Goal: Task Accomplishment & Management: Use online tool/utility

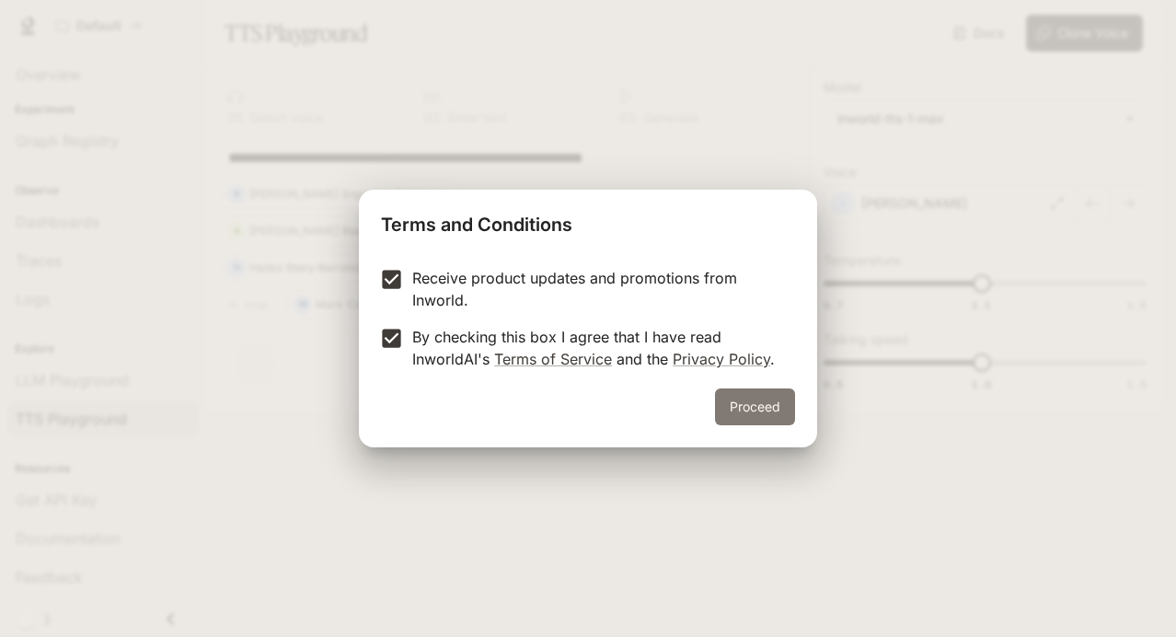
click at [747, 402] on button "Proceed" at bounding box center [755, 406] width 80 height 37
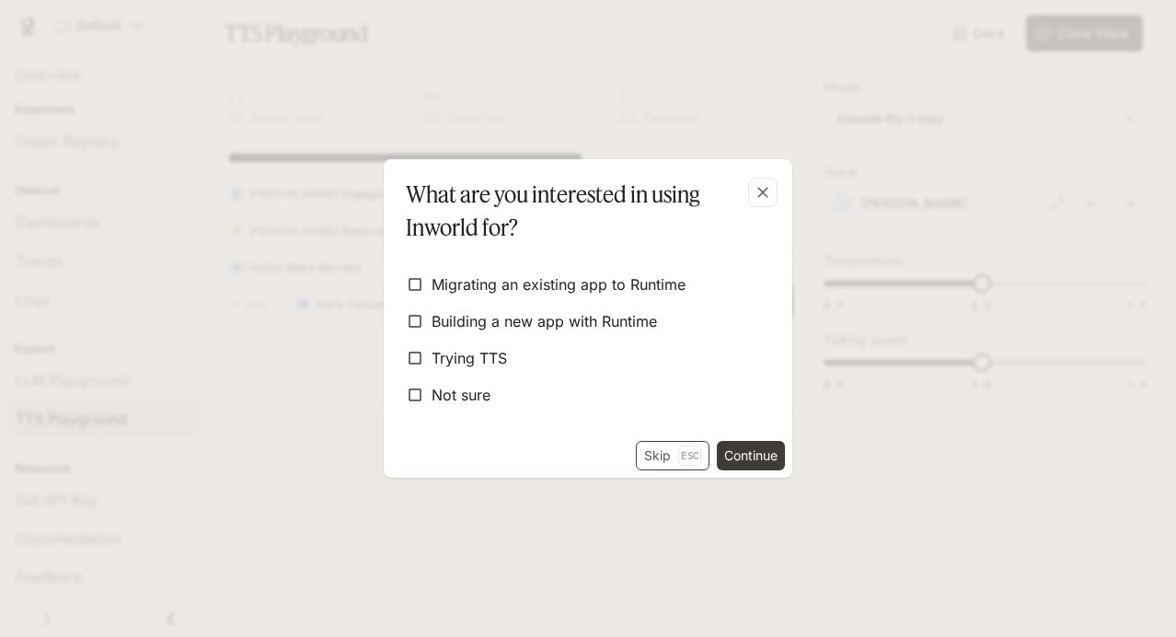
click at [662, 453] on button "Skip Esc" at bounding box center [673, 455] width 74 height 29
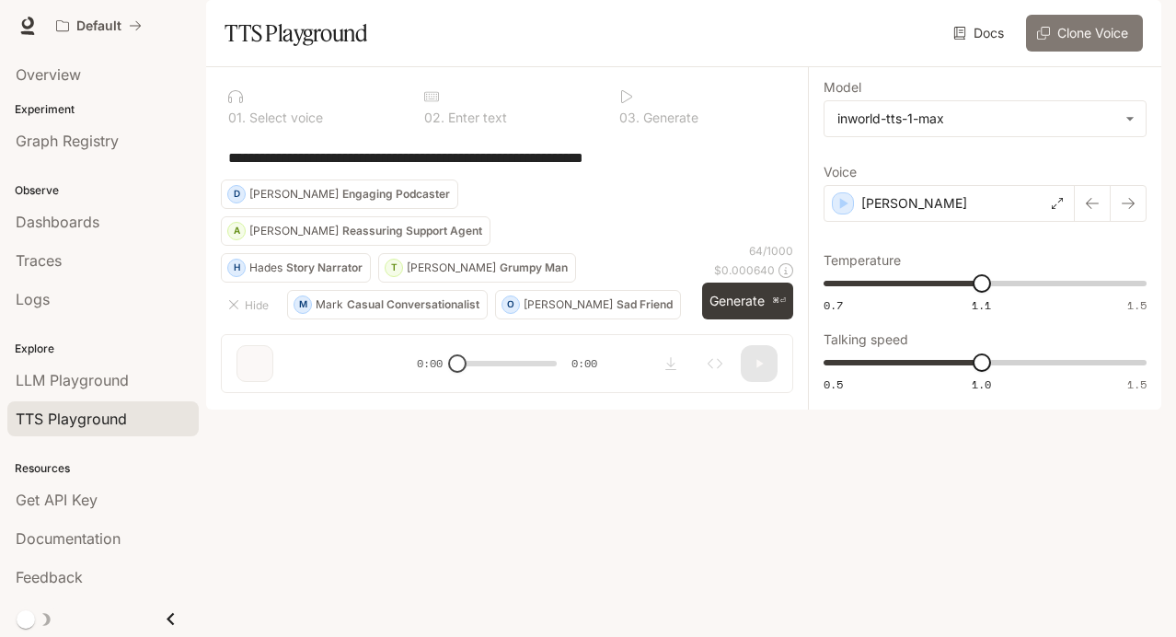
click at [1083, 52] on button "Clone Voice" at bounding box center [1084, 33] width 117 height 37
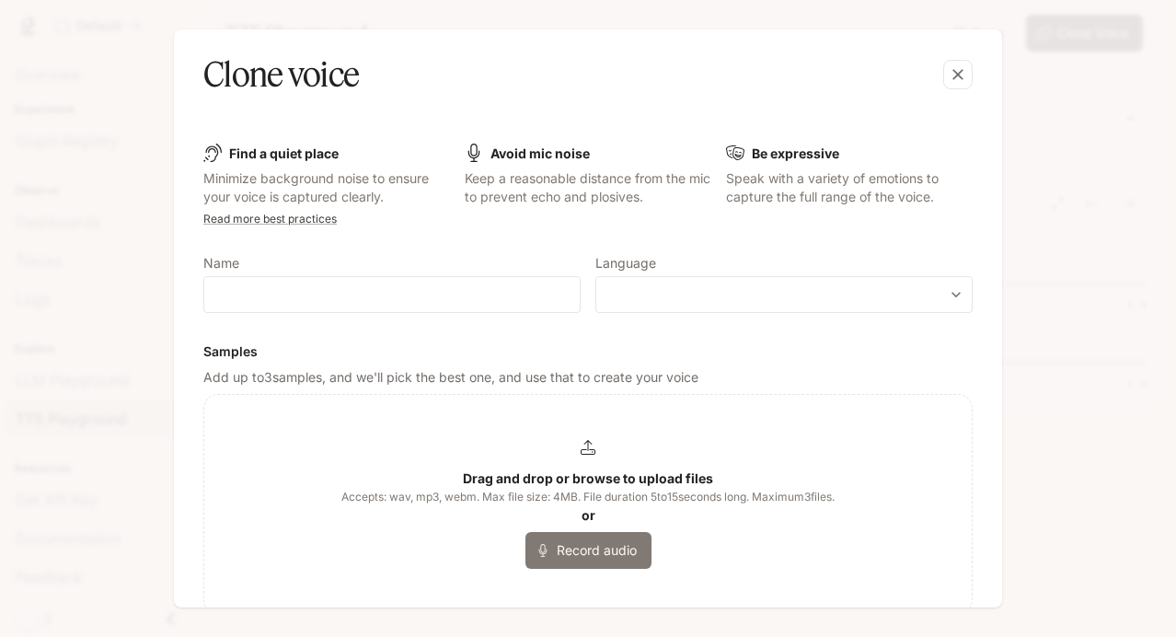
click at [575, 549] on button "Record audio" at bounding box center [588, 550] width 126 height 37
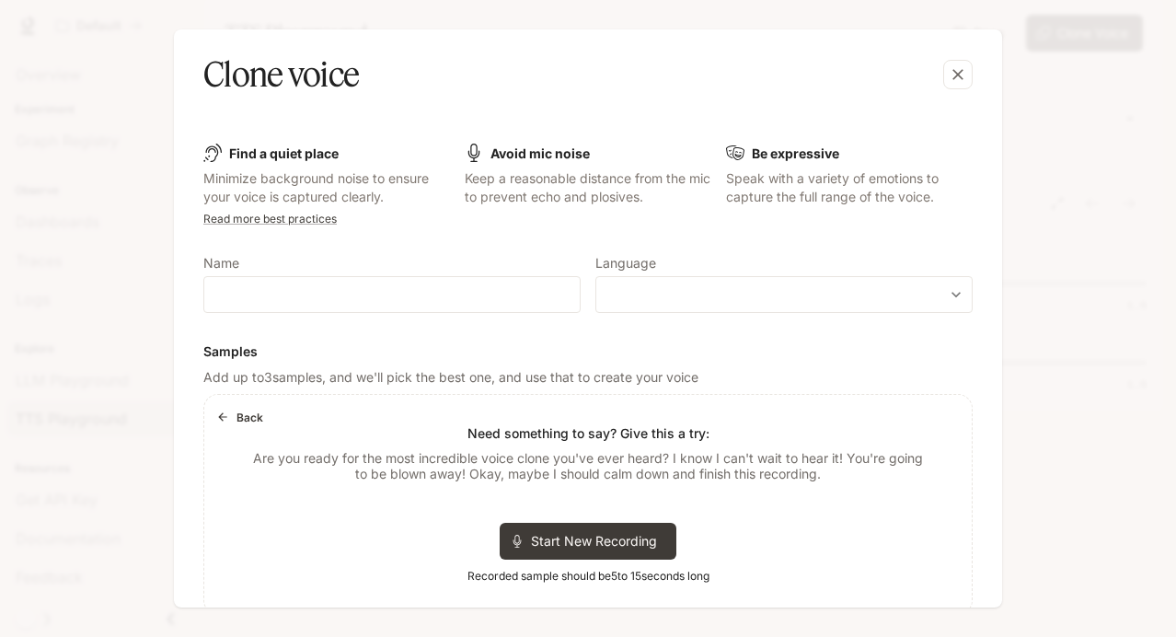
click at [226, 414] on icon "button" at bounding box center [222, 416] width 13 height 13
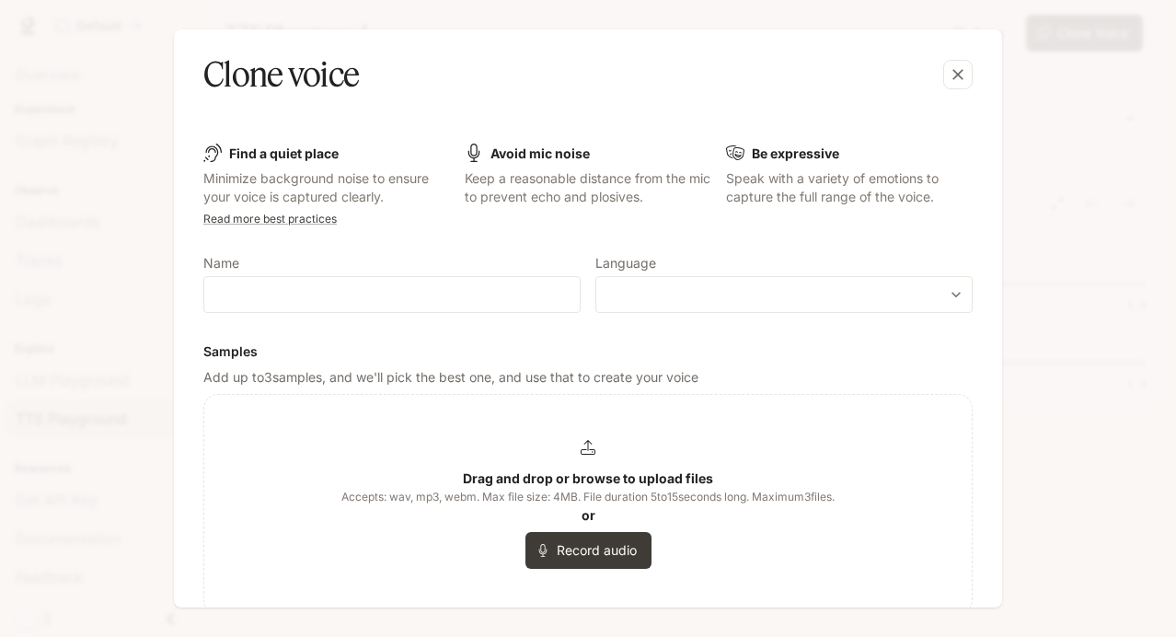
click at [583, 440] on icon at bounding box center [588, 447] width 15 height 15
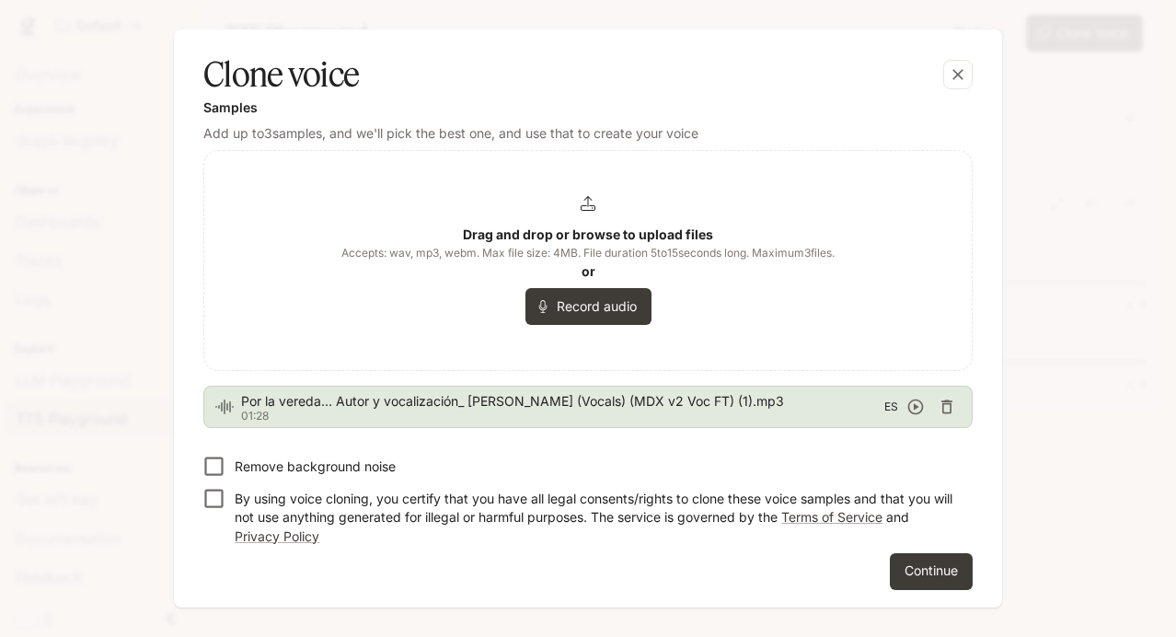
scroll to position [248, 0]
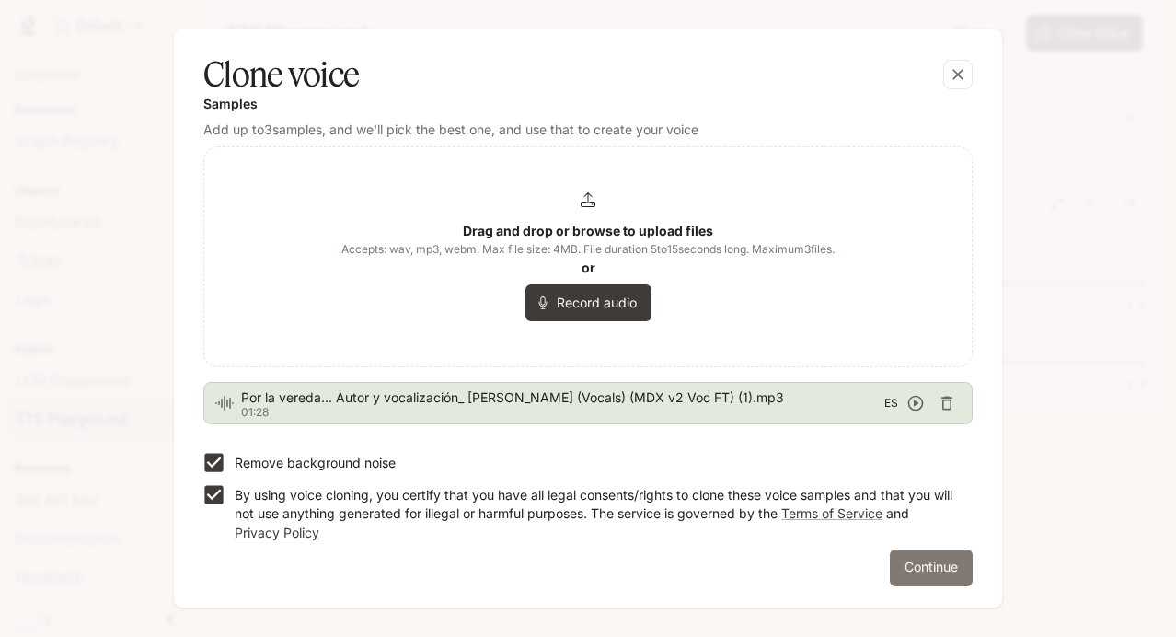
click at [924, 571] on button "Continue" at bounding box center [931, 567] width 83 height 37
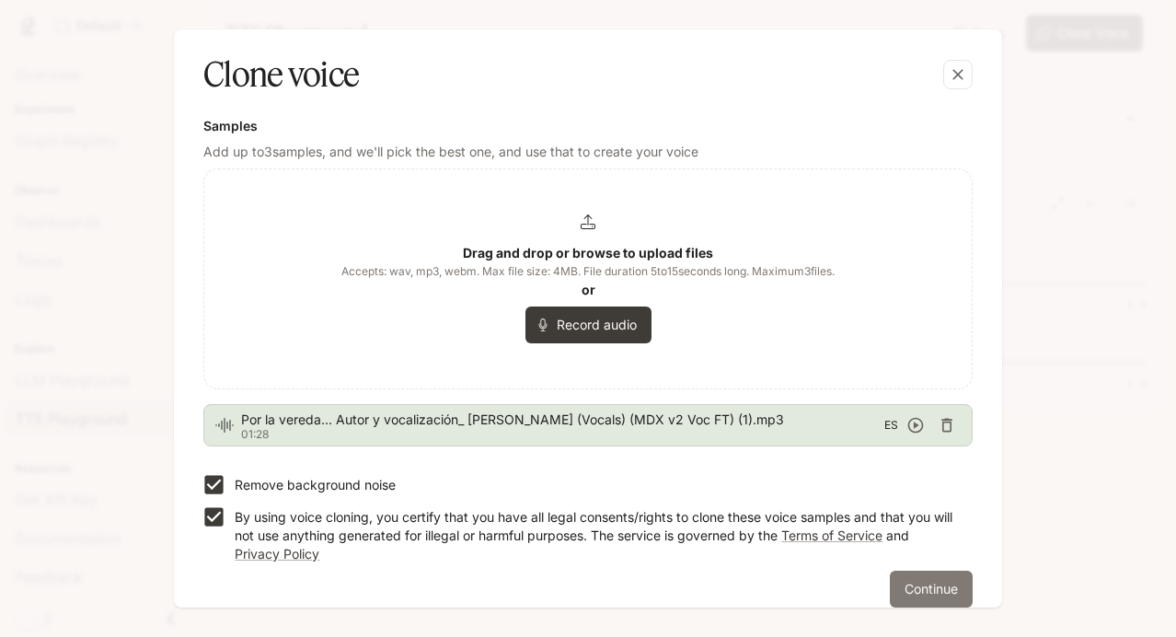
scroll to position [270, 0]
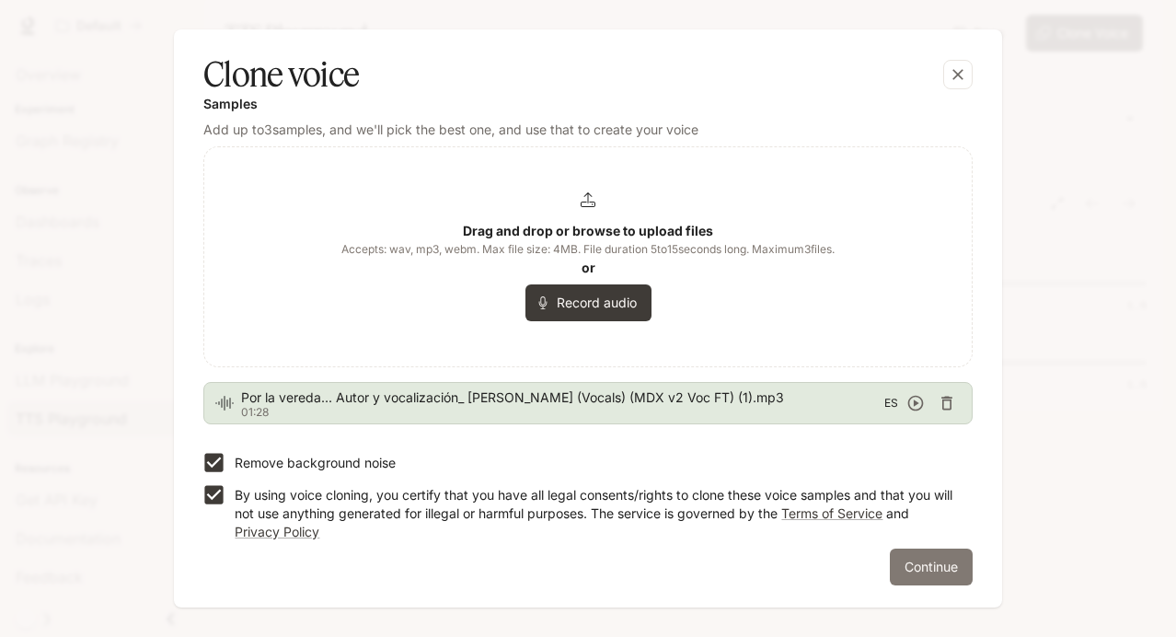
click at [924, 571] on button "Continue" at bounding box center [931, 566] width 83 height 37
click at [924, 563] on button "Continue" at bounding box center [931, 566] width 83 height 37
click at [918, 571] on button "Continue" at bounding box center [931, 566] width 83 height 37
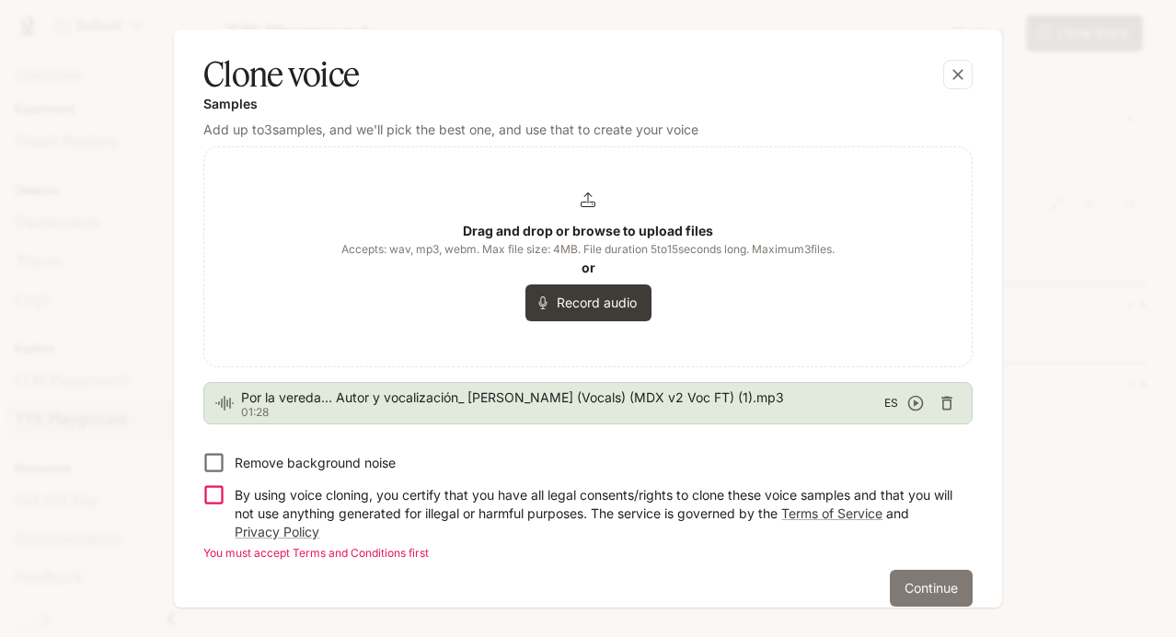
click at [919, 587] on button "Continue" at bounding box center [931, 588] width 83 height 37
click at [909, 404] on icon "button" at bounding box center [916, 404] width 16 height 16
click at [908, 401] on icon "button" at bounding box center [915, 403] width 18 height 18
click at [784, 502] on p "By using voice cloning, you certify that you have all legal consents/rights to …" at bounding box center [596, 513] width 723 height 55
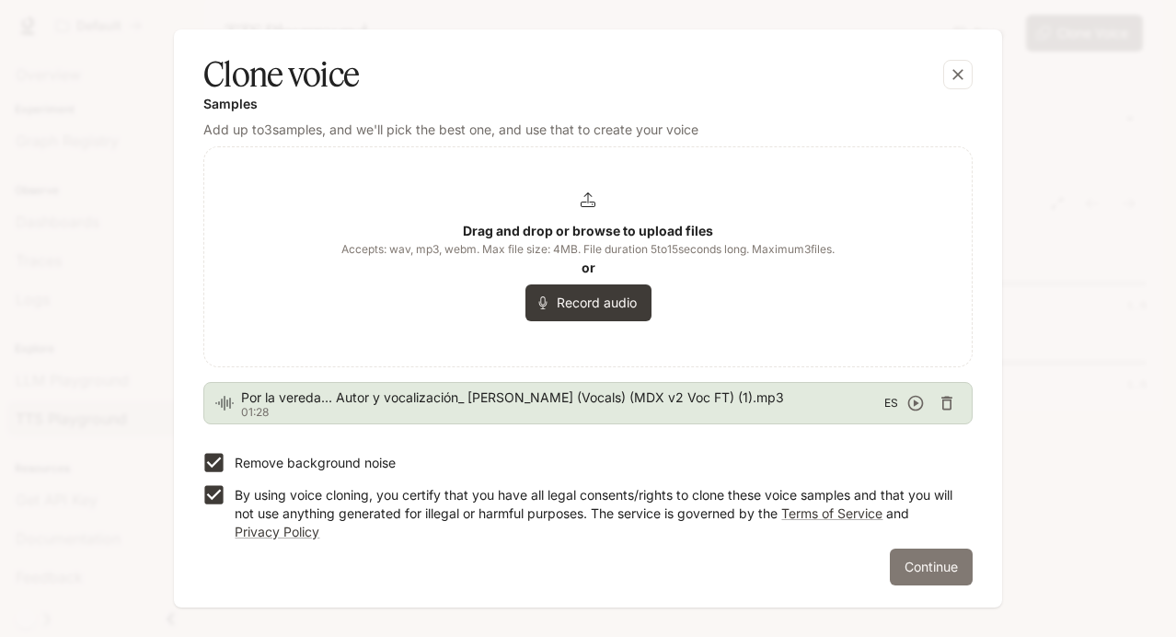
click at [927, 564] on button "Continue" at bounding box center [931, 566] width 83 height 37
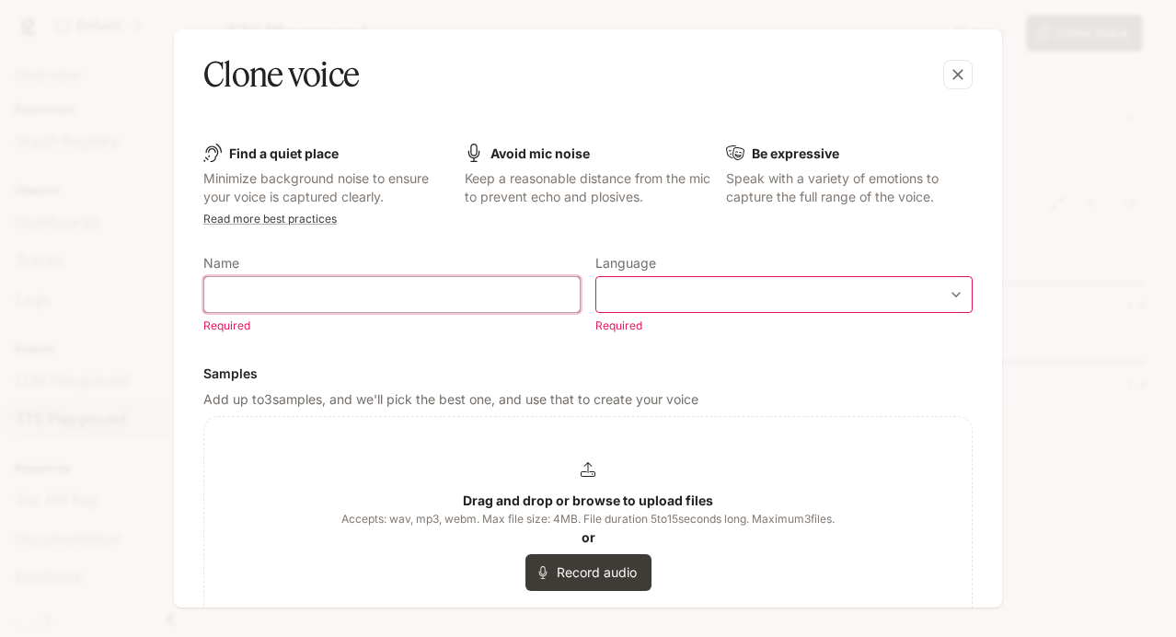
click at [330, 297] on input "text" at bounding box center [391, 294] width 375 height 18
type input "**********"
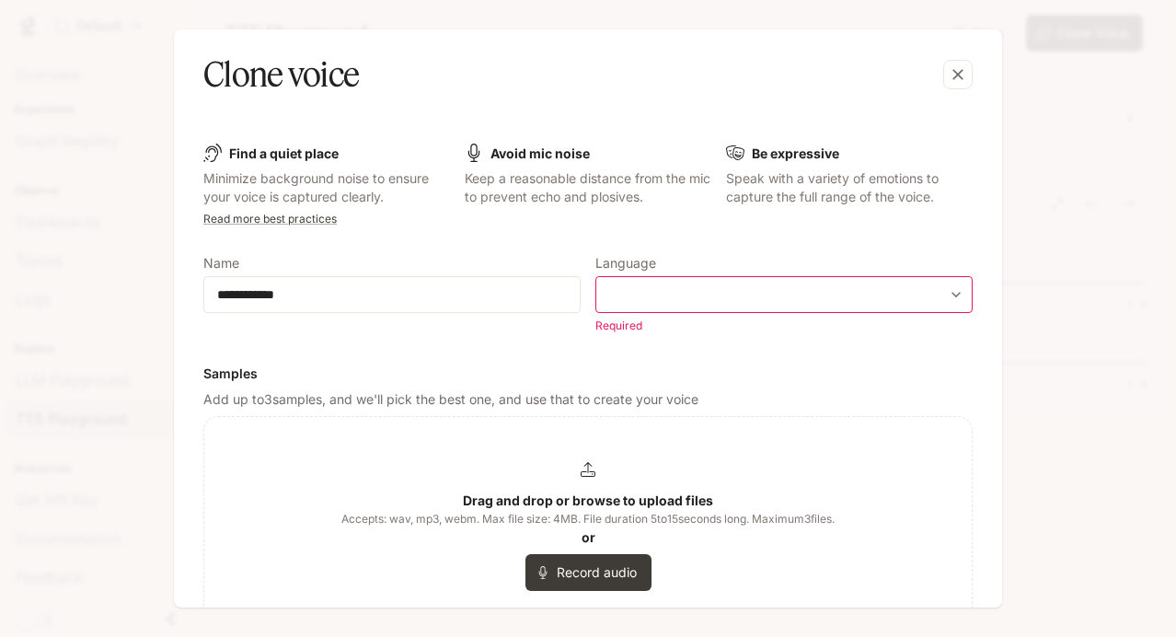
click at [853, 292] on body "**********" at bounding box center [588, 318] width 1176 height 637
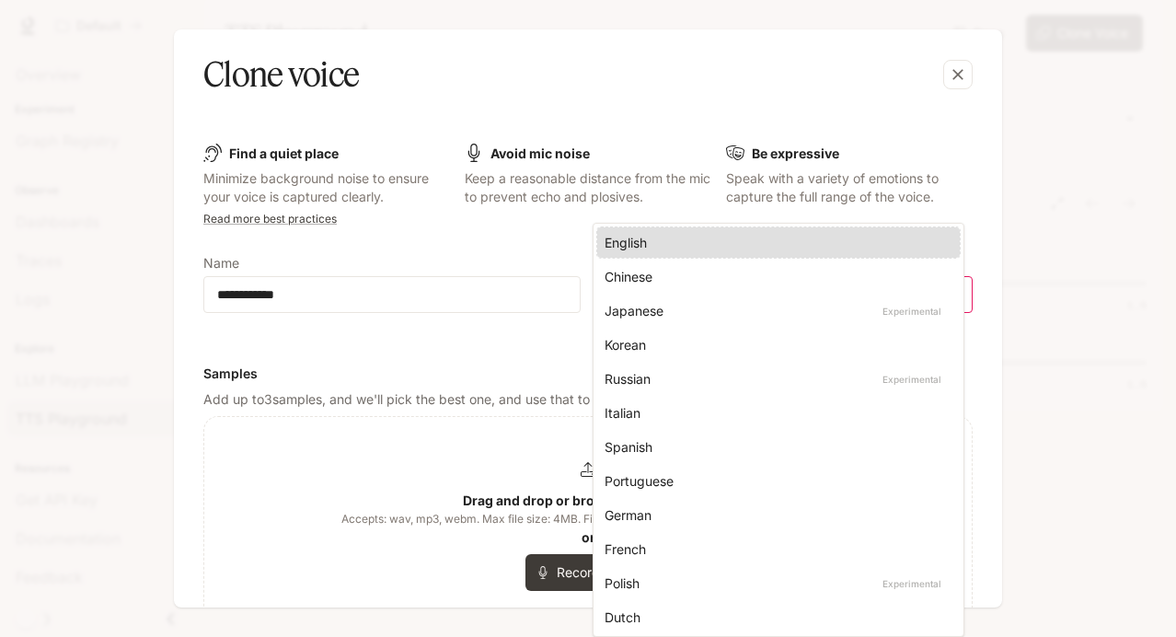
click at [633, 442] on div "Spanish" at bounding box center [775, 446] width 340 height 19
type input "*****"
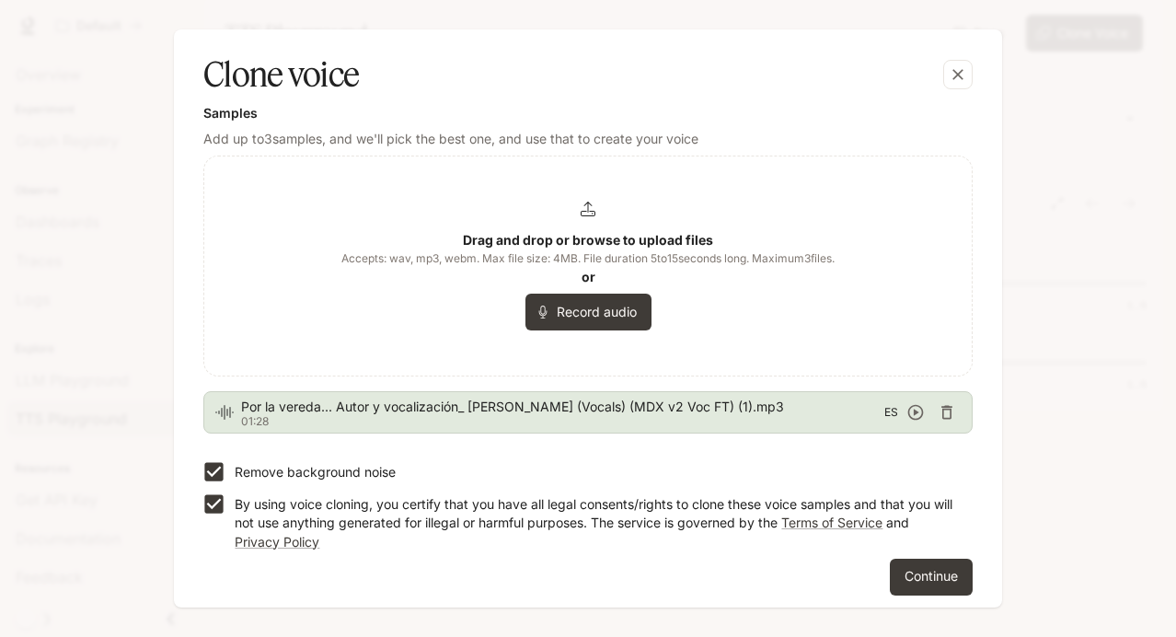
scroll to position [248, 0]
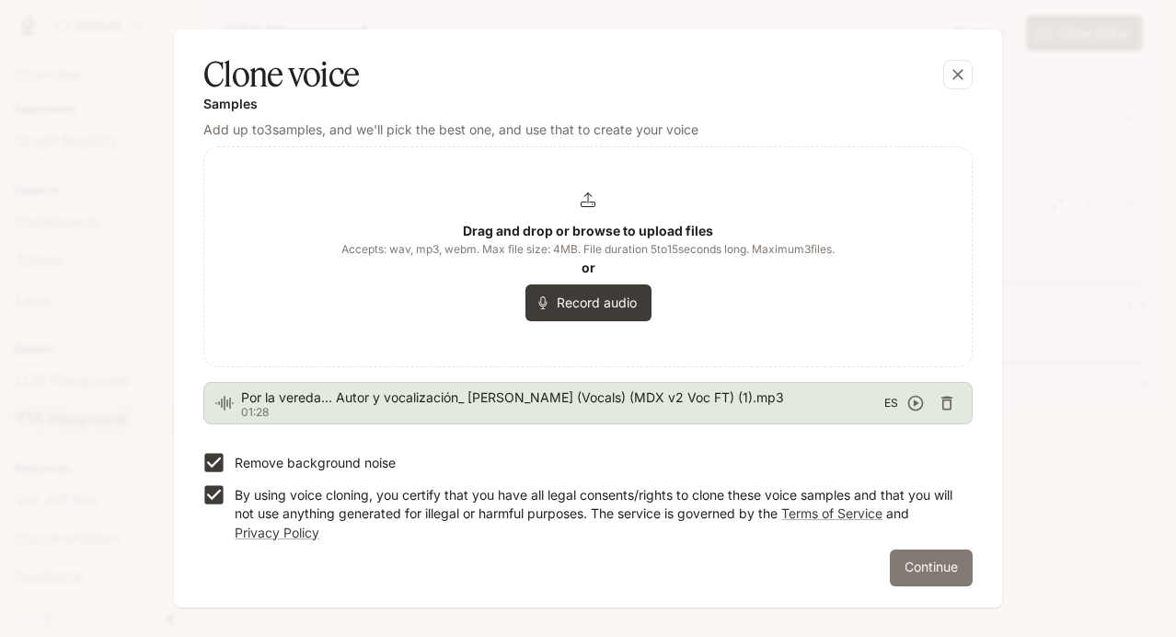
click at [919, 566] on button "Continue" at bounding box center [931, 567] width 83 height 37
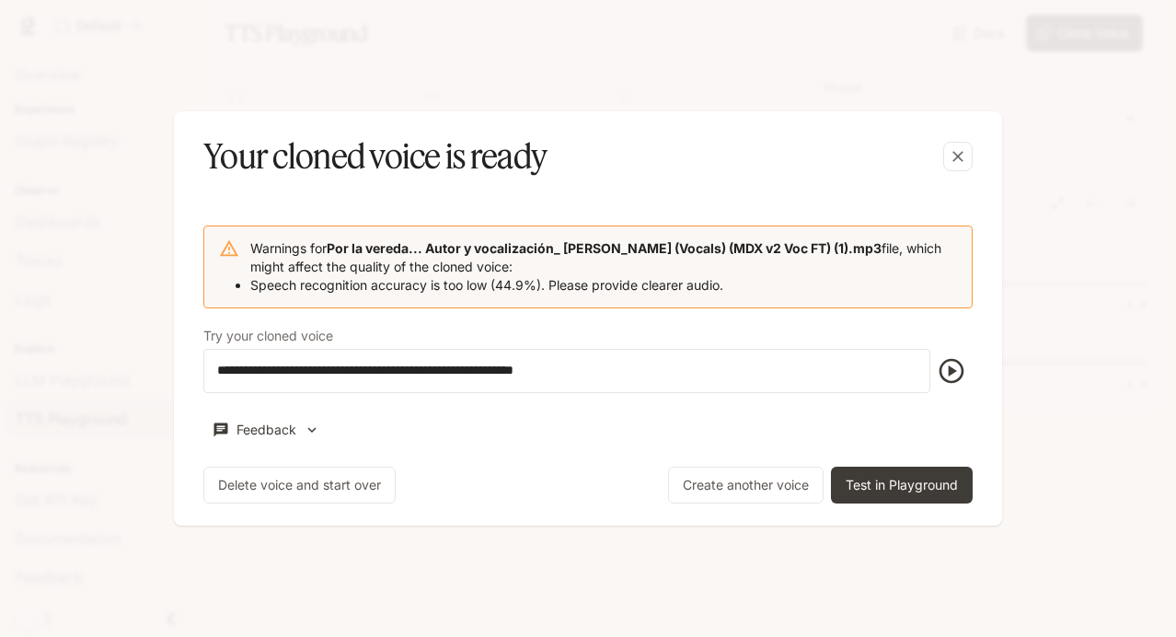
scroll to position [0, 0]
click at [882, 477] on button "Test in Playground" at bounding box center [902, 485] width 142 height 37
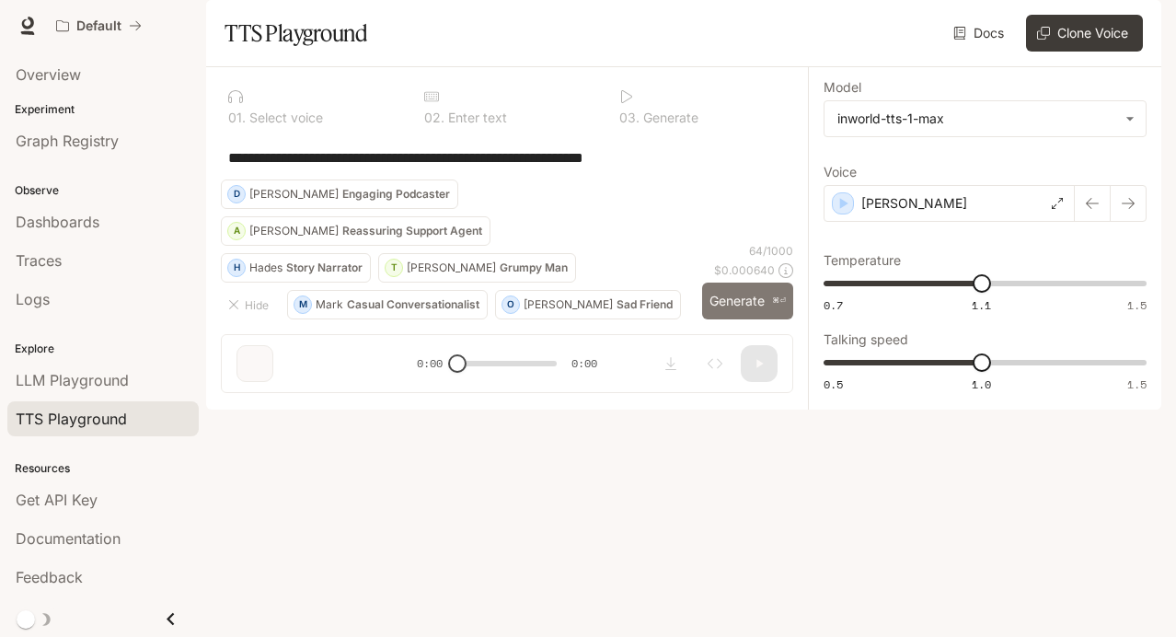
click at [744, 320] on button "Generate ⌘⏎" at bounding box center [747, 302] width 91 height 38
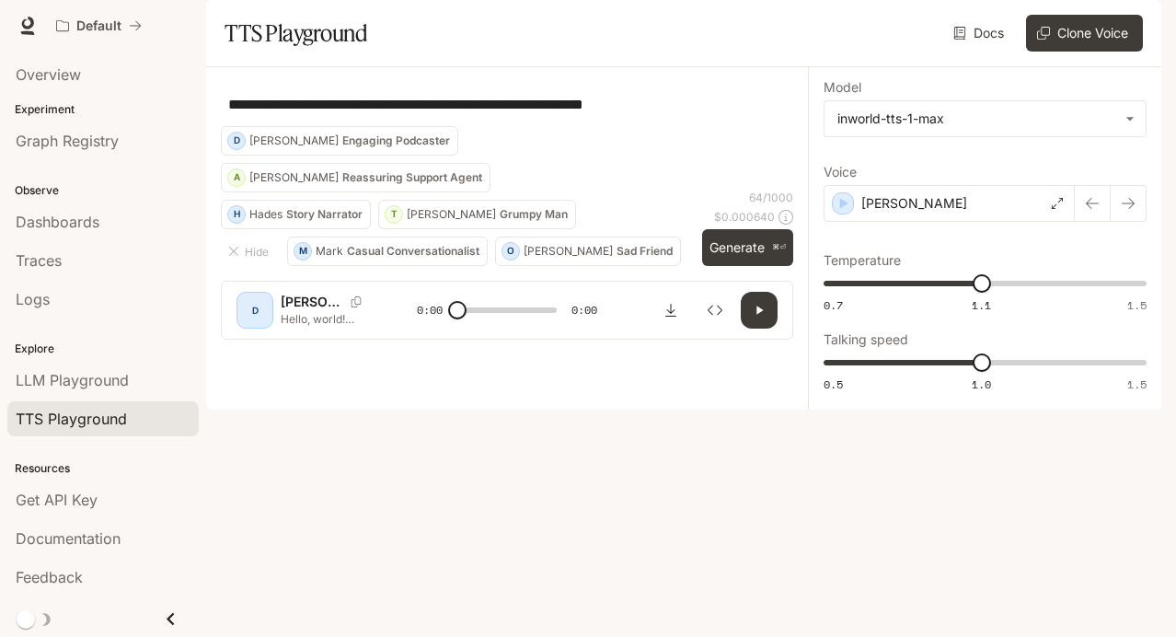
click at [757, 317] on icon "button" at bounding box center [759, 310] width 15 height 15
click at [738, 267] on button "Generate ⌘⏎" at bounding box center [747, 248] width 91 height 38
type input "*"
click at [1079, 52] on button "Clone Voice" at bounding box center [1084, 33] width 117 height 37
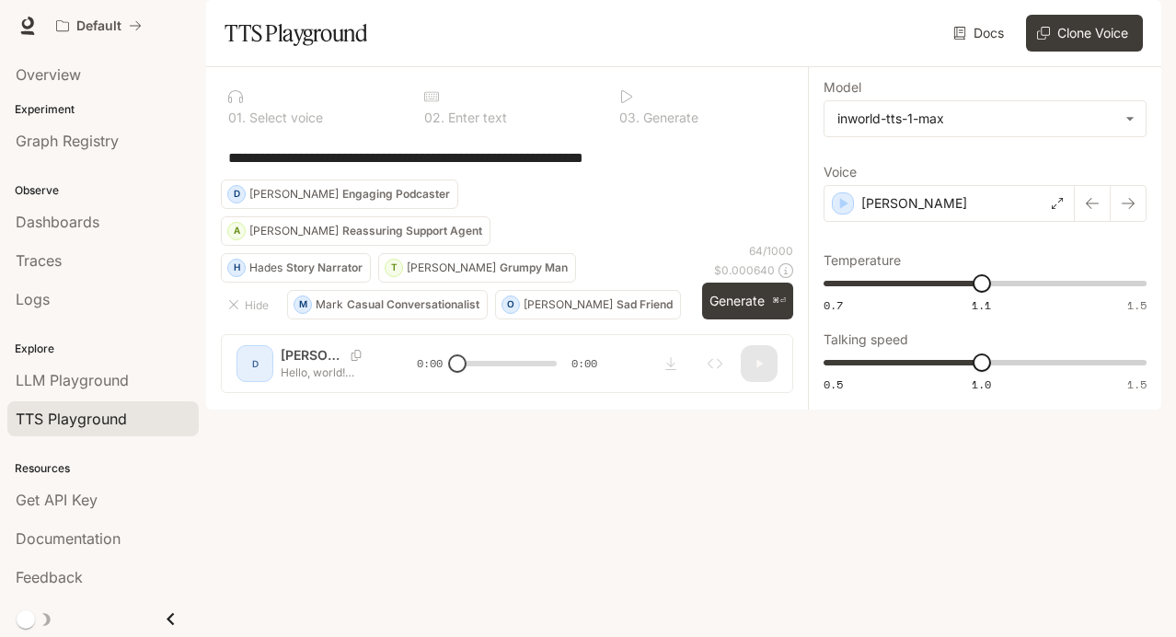
click at [158, 616] on icon "Close drawer" at bounding box center [170, 618] width 25 height 25
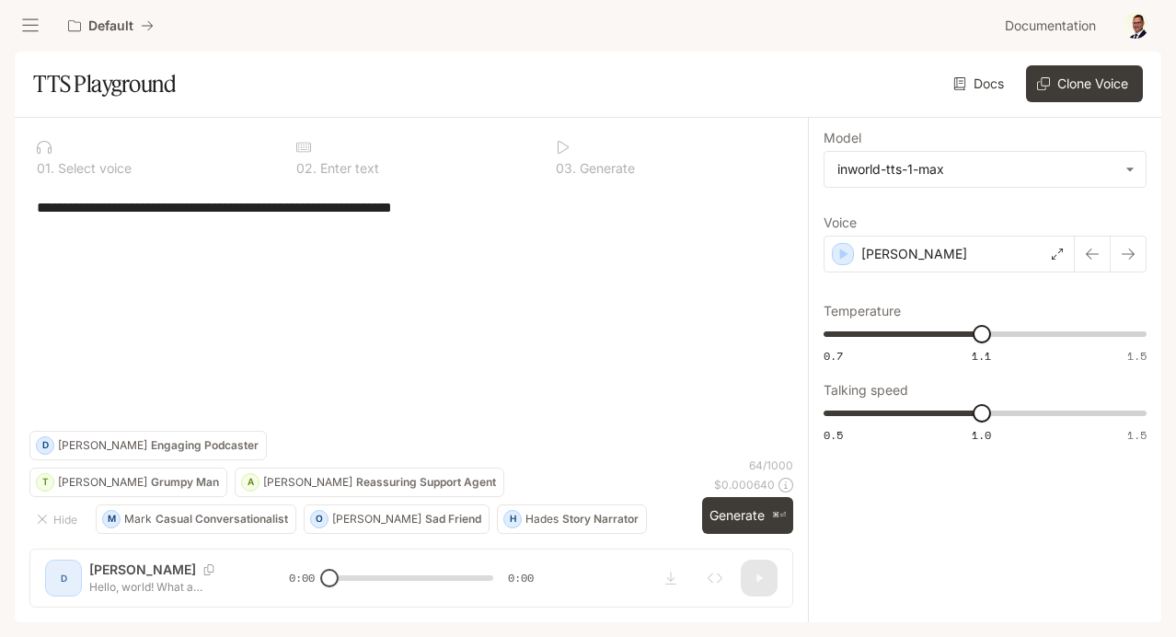
click at [363, 577] on div "**********" at bounding box center [411, 370] width 793 height 504
